Goal: Communication & Community: Ask a question

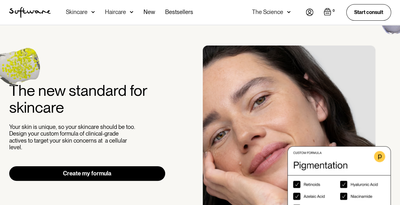
click at [308, 12] on img at bounding box center [310, 12] width 8 height 7
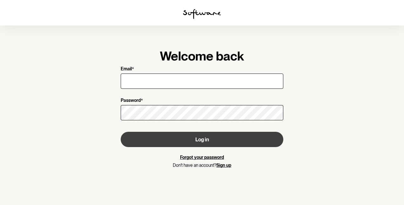
type input "narayan_sp@outlook.com"
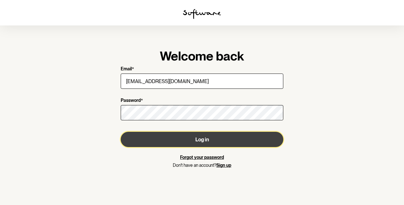
click at [194, 138] on button "Log in" at bounding box center [202, 139] width 163 height 15
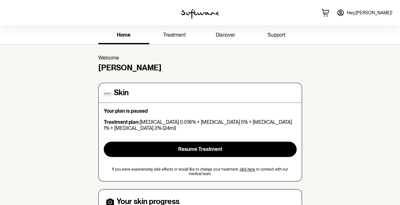
click at [274, 35] on span "support" at bounding box center [276, 35] width 18 height 6
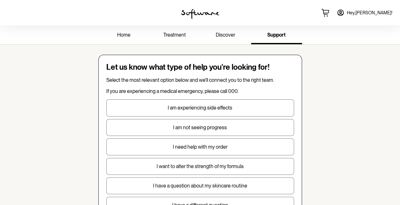
click at [183, 13] on img at bounding box center [200, 14] width 38 height 10
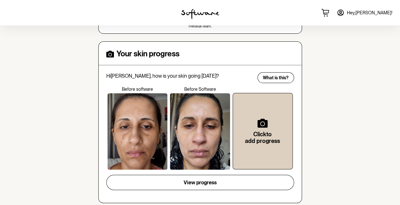
scroll to position [159, 0]
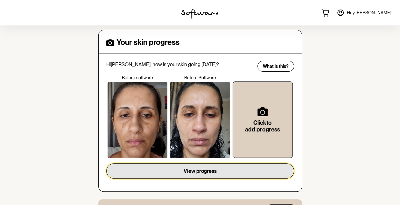
click at [206, 170] on span "View progress" at bounding box center [199, 171] width 33 height 6
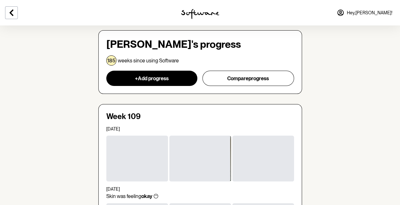
scroll to position [95, 0]
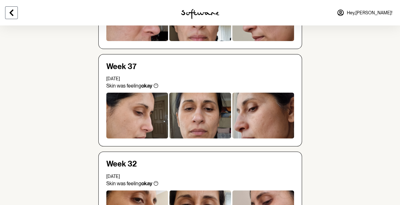
click at [11, 13] on icon at bounding box center [12, 13] width 8 height 8
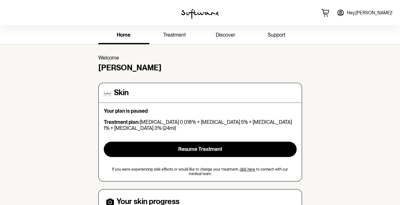
click at [269, 31] on link "support" at bounding box center [276, 35] width 51 height 17
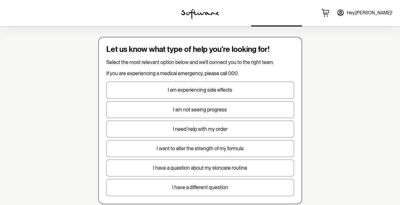
scroll to position [32, 0]
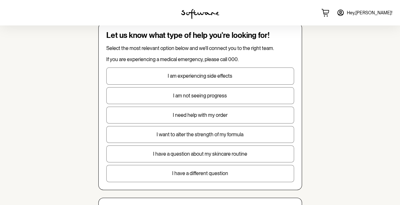
click at [197, 172] on p "I have a different question" at bounding box center [199, 173] width 187 height 6
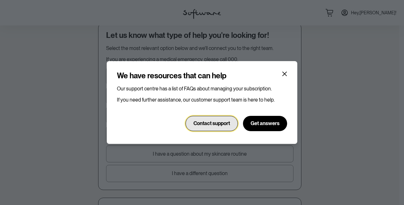
click at [211, 121] on span "Contact support" at bounding box center [212, 123] width 37 height 6
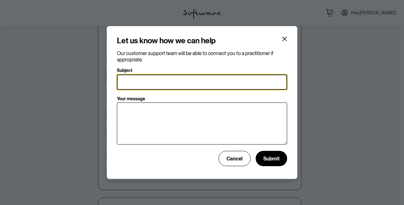
click at [144, 81] on input "Subject" at bounding box center [202, 81] width 170 height 15
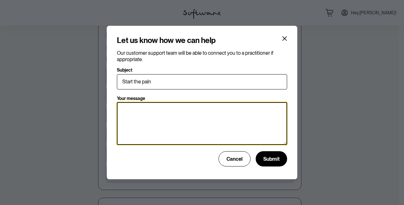
click at [141, 110] on textarea "Your message" at bounding box center [202, 123] width 170 height 43
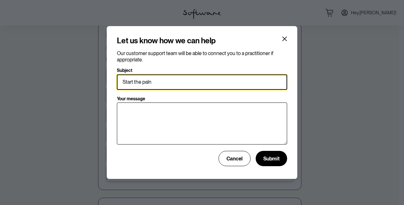
click at [154, 79] on input "Start the paln" at bounding box center [202, 81] width 170 height 15
type input "Start the plan"
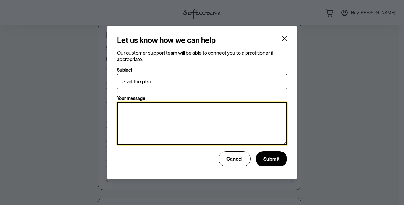
click at [142, 107] on textarea "Your message" at bounding box center [202, 123] width 170 height 43
click at [272, 110] on textarea "I want to start the plan with my pigmentation, and I want to be on hyc" at bounding box center [202, 123] width 170 height 43
paste textarea "201411"
paste textarea "Hyaluronic"
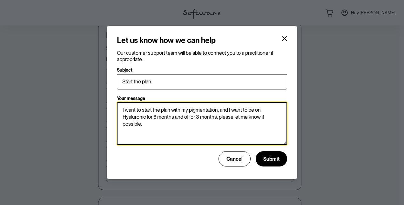
click at [216, 110] on textarea "I want to start the plan with my pigmentation, and I want to be on Hyaluronic f…" at bounding box center [202, 123] width 170 height 43
type textarea "I want to start the plan with my pigmentation treatment, and I want to be on Hy…"
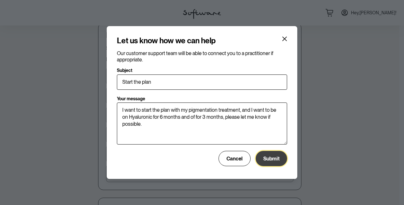
click at [270, 155] on span "Submit" at bounding box center [272, 158] width 16 height 6
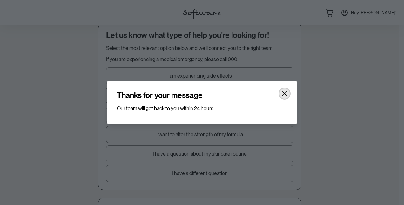
click at [284, 91] on icon "Close" at bounding box center [284, 93] width 5 height 5
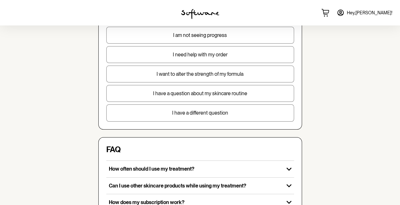
scroll to position [127, 0]
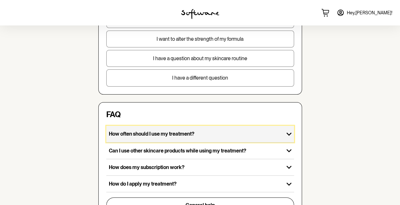
click at [199, 131] on p "How often should I use my treatment?" at bounding box center [195, 134] width 172 height 6
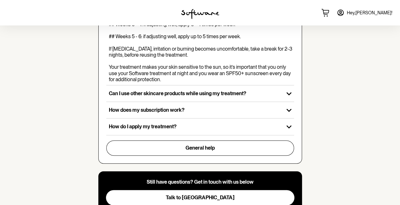
scroll to position [294, 0]
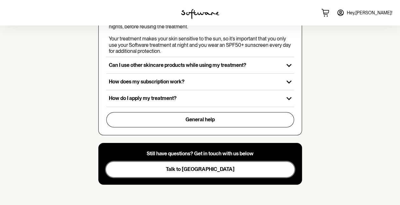
click at [207, 169] on span "Talk to us" at bounding box center [200, 169] width 69 height 6
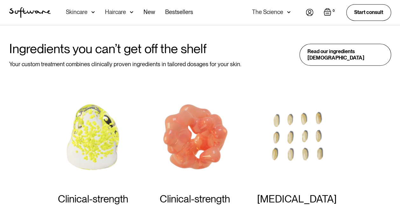
scroll to position [445, 0]
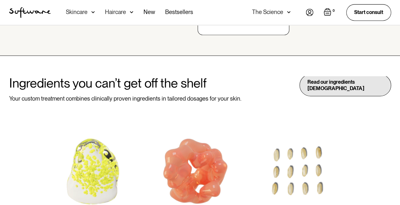
click at [341, 85] on div "Read our ingredients [DEMOGRAPHIC_DATA]" at bounding box center [345, 85] width 92 height 22
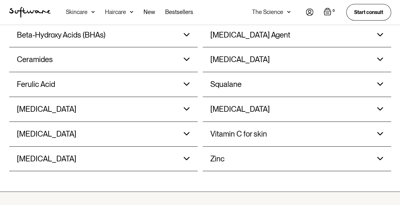
scroll to position [795, 0]
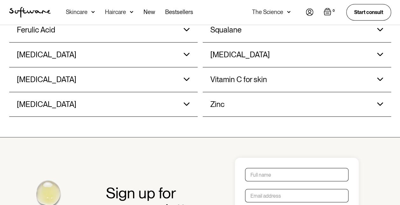
click at [182, 100] on div "Hyaluronic Acid Offers intense hydration, plumps skin and reduces the appearanc…" at bounding box center [103, 104] width 173 height 24
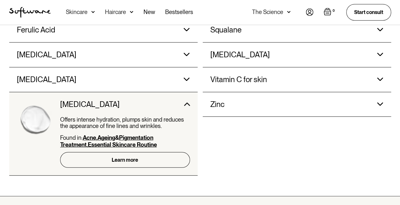
click at [83, 103] on h3 "Hyaluronic Acid" at bounding box center [89, 104] width 59 height 9
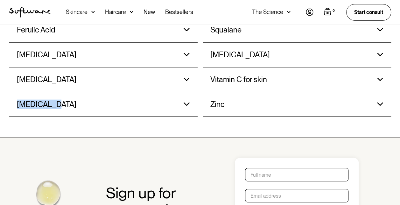
drag, startPoint x: 49, startPoint y: 101, endPoint x: 20, endPoint y: 100, distance: 29.6
click at [19, 100] on h3 "Hyaluronic Acid" at bounding box center [46, 104] width 59 height 9
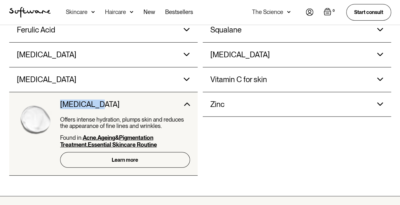
drag, startPoint x: 20, startPoint y: 100, endPoint x: 72, endPoint y: 99, distance: 52.5
copy h3 "Hyaluronic"
